Goal: Information Seeking & Learning: Learn about a topic

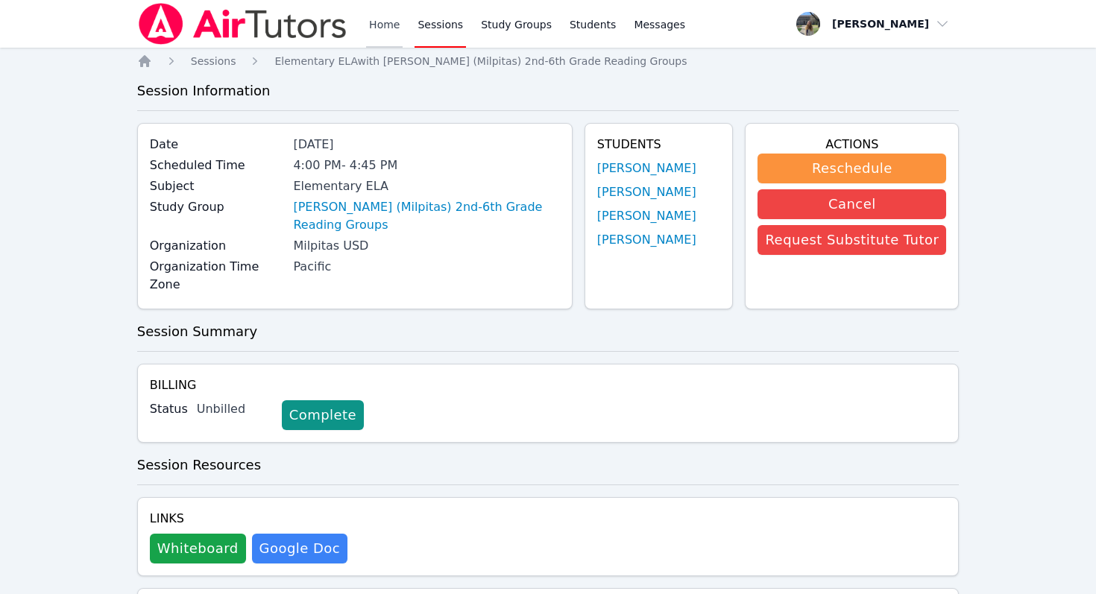
click at [386, 32] on link "Home" at bounding box center [384, 24] width 37 height 48
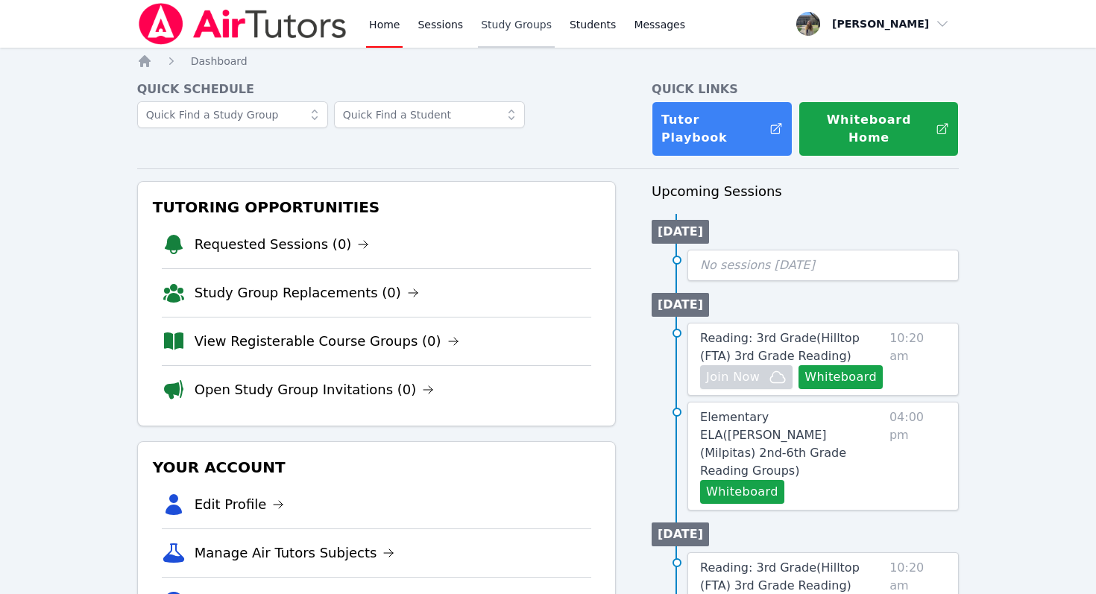
click at [533, 31] on link "Study Groups" at bounding box center [516, 24] width 77 height 48
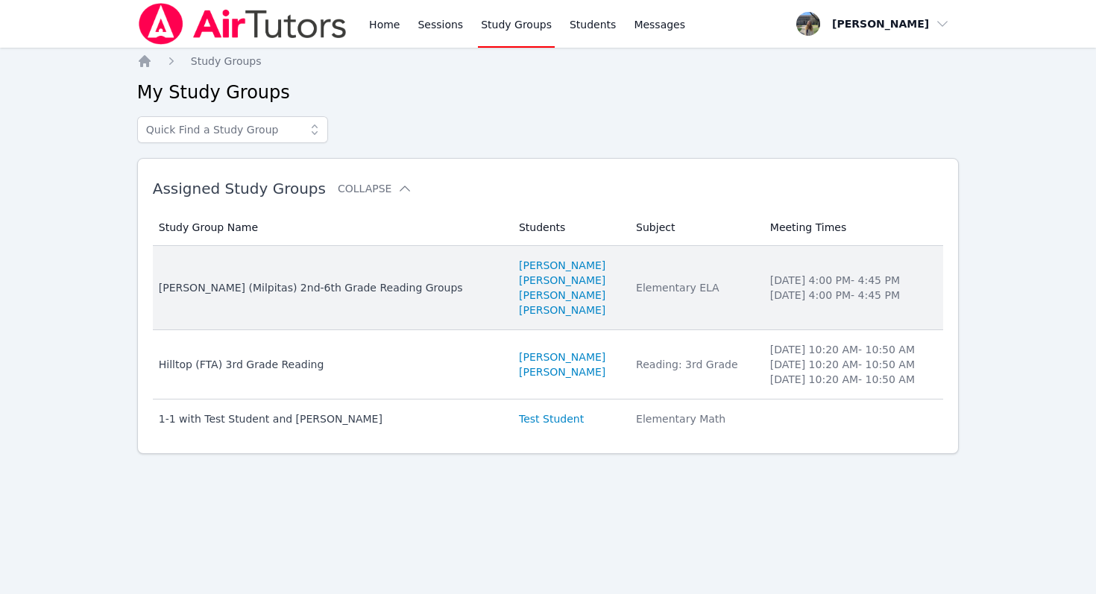
click at [327, 287] on div "[PERSON_NAME] (Milpitas) 2nd-6th Grade Reading Groups" at bounding box center [330, 287] width 342 height 15
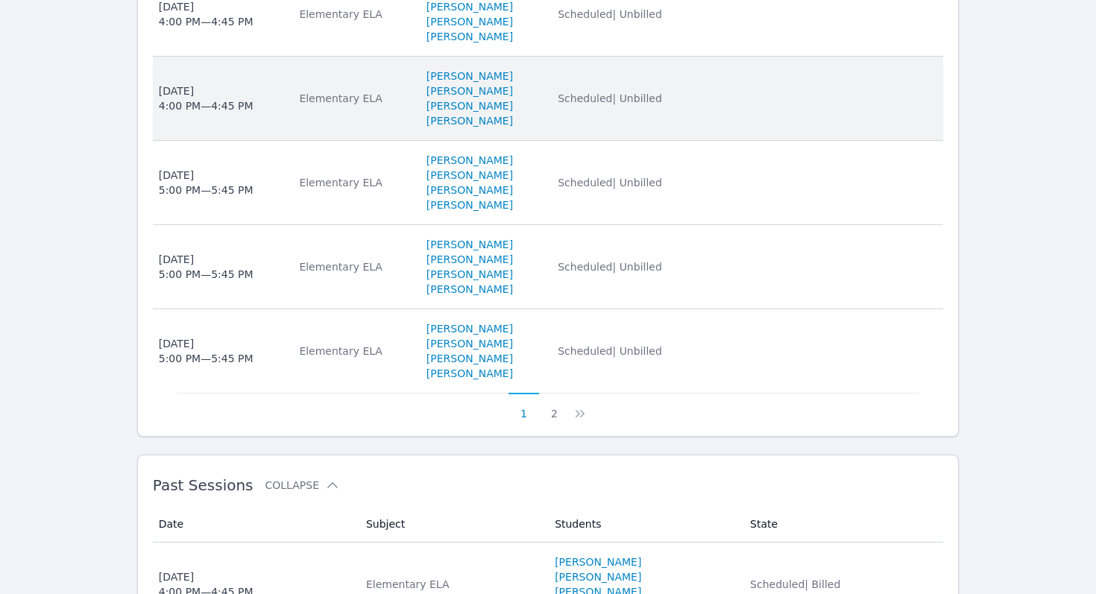
scroll to position [1043, 0]
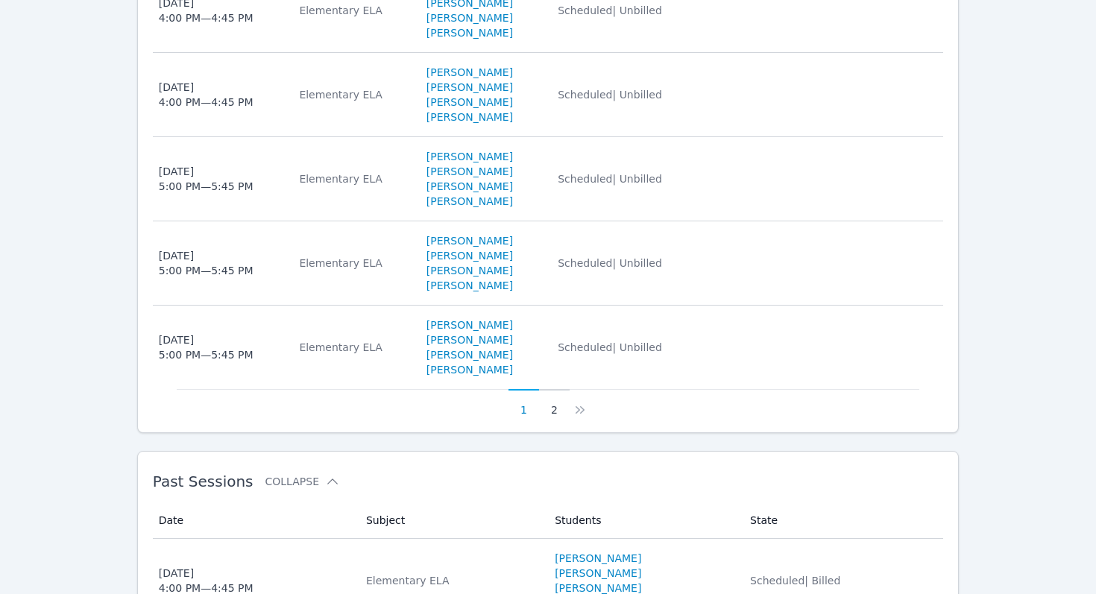
click at [556, 392] on button "2" at bounding box center [554, 403] width 31 height 28
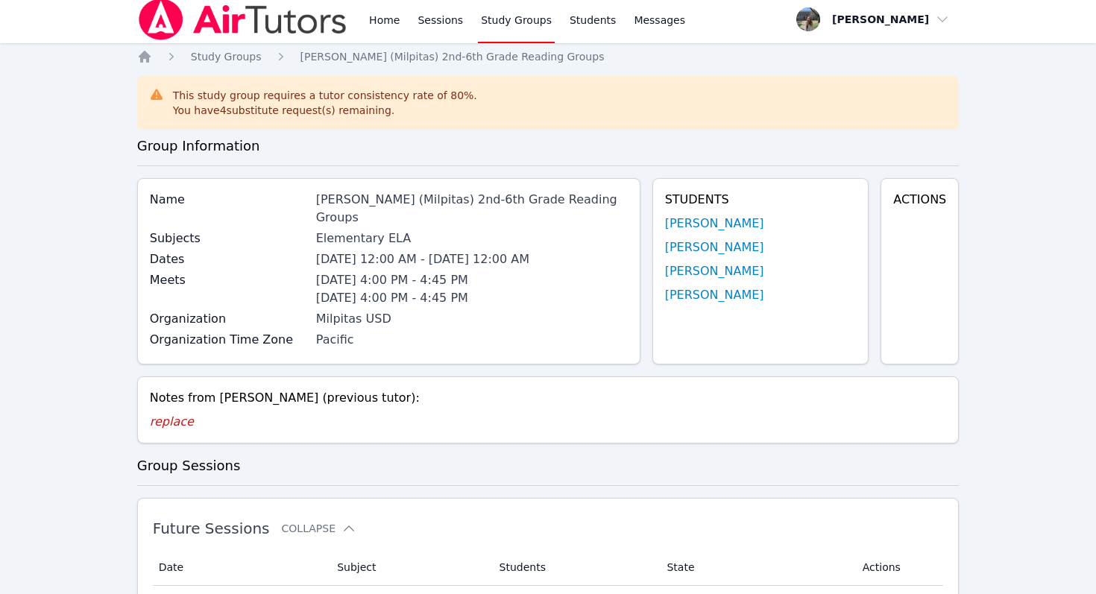
scroll to position [0, 0]
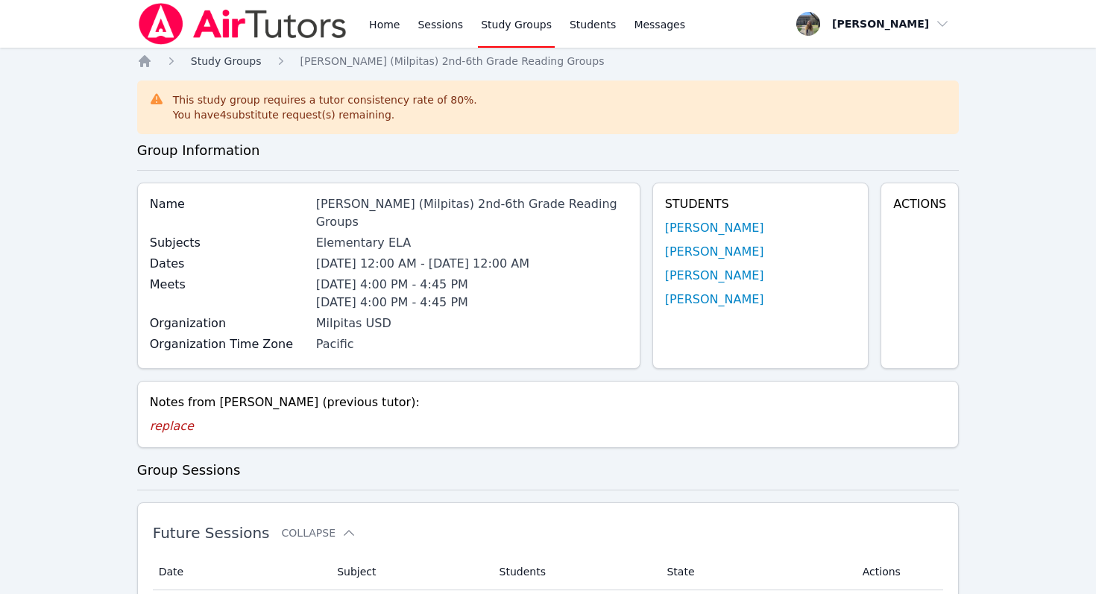
click at [242, 63] on span "Study Groups" at bounding box center [226, 61] width 71 height 12
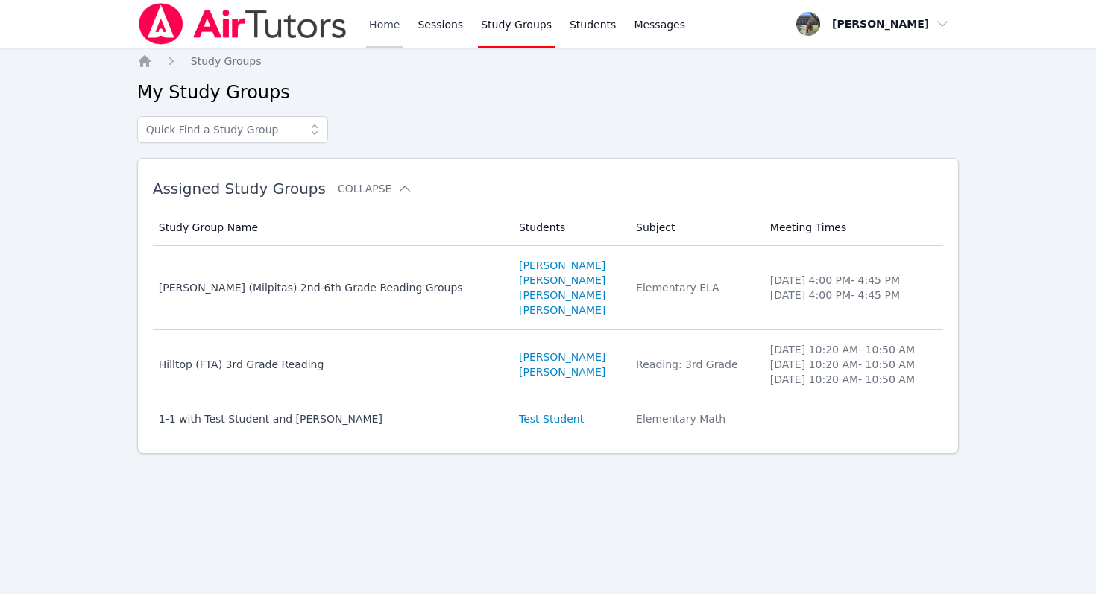
click at [392, 30] on link "Home" at bounding box center [384, 24] width 37 height 48
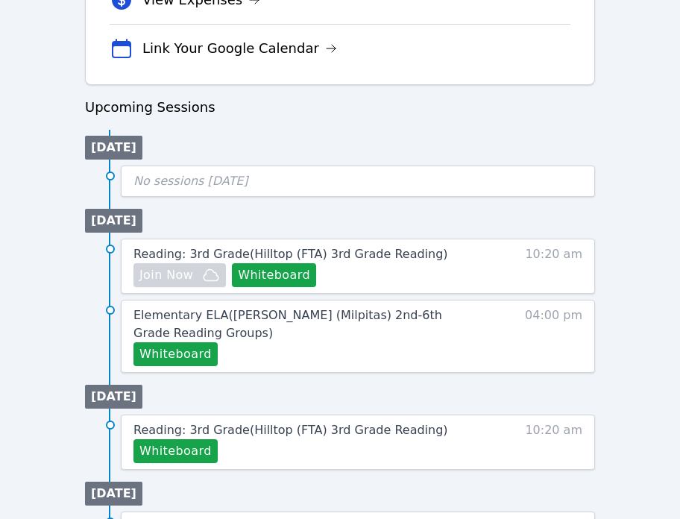
scroll to position [657, 0]
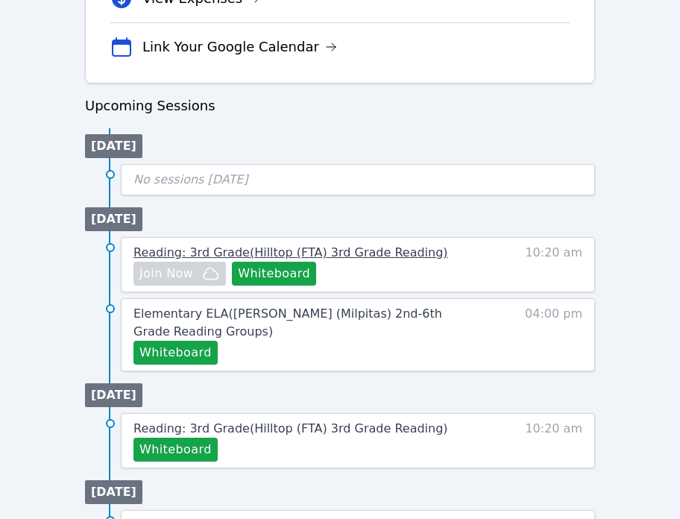
click at [362, 255] on span "Reading: 3rd Grade ( Hilltop (FTA) 3rd Grade Reading )" at bounding box center [291, 252] width 315 height 14
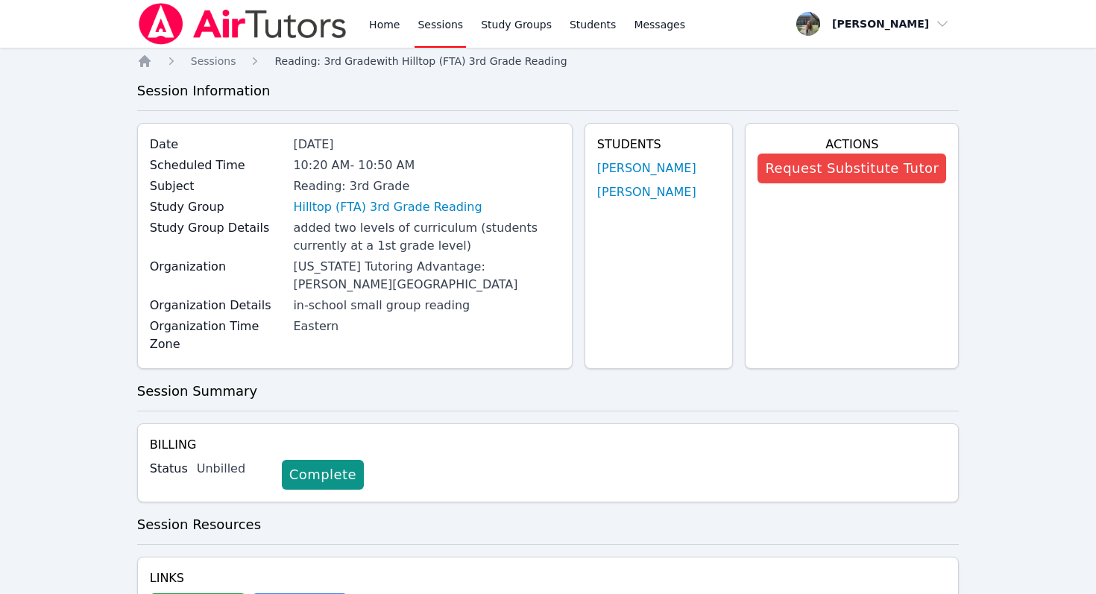
click at [448, 64] on span "Reading: 3rd Grade with Hilltop (FTA) 3rd Grade Reading" at bounding box center [420, 61] width 292 height 12
click at [506, 37] on link "Study Groups" at bounding box center [516, 24] width 77 height 48
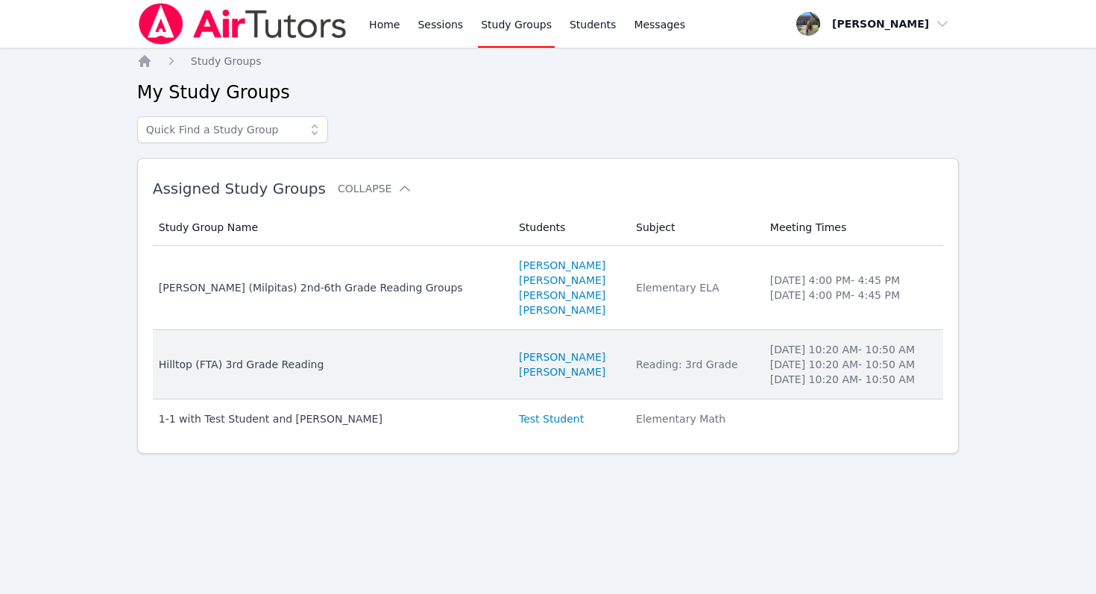
click at [290, 366] on div "Hilltop (FTA) 3rd Grade Reading" at bounding box center [330, 364] width 342 height 15
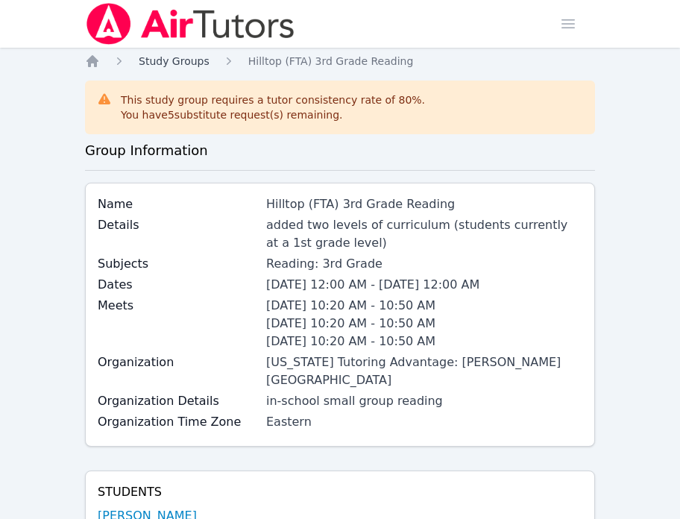
click at [195, 60] on span "Study Groups" at bounding box center [174, 61] width 71 height 12
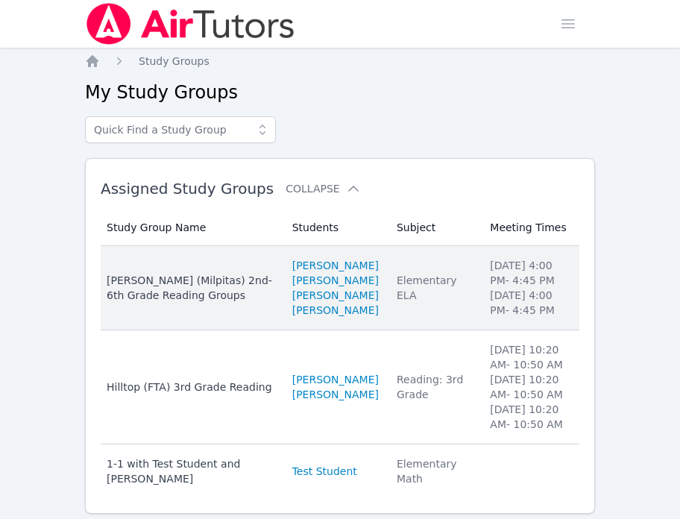
click at [210, 285] on div "[PERSON_NAME] (Milpitas) 2nd-6th Grade Reading Groups" at bounding box center [191, 288] width 168 height 30
